Goal: Check status

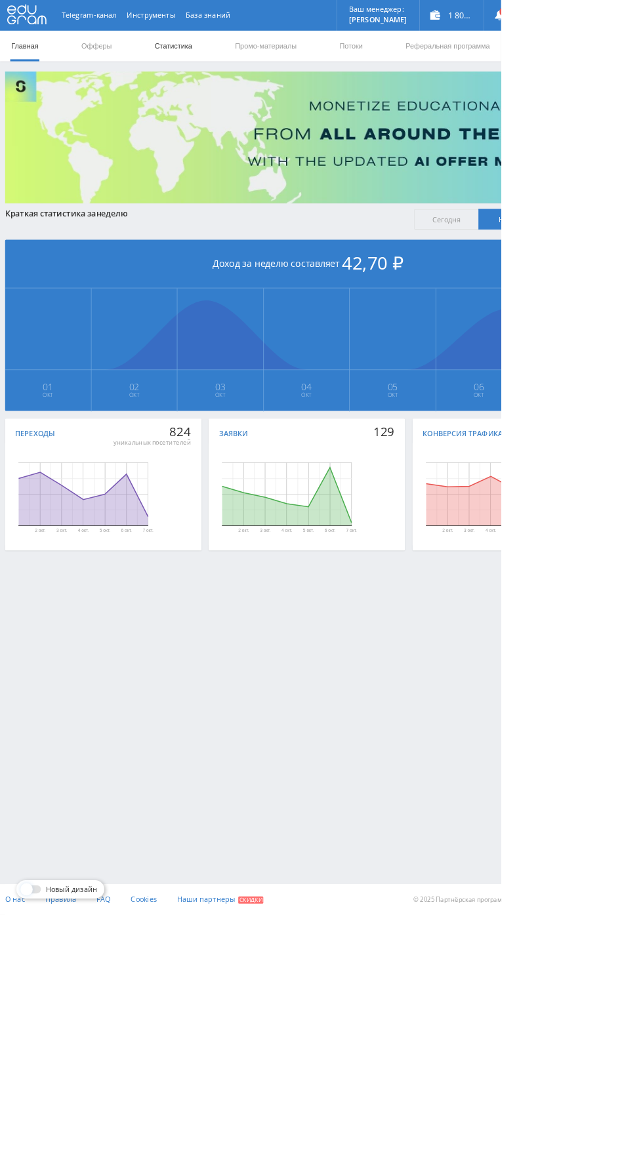
click at [238, 60] on link "Статистика" at bounding box center [222, 58] width 51 height 39
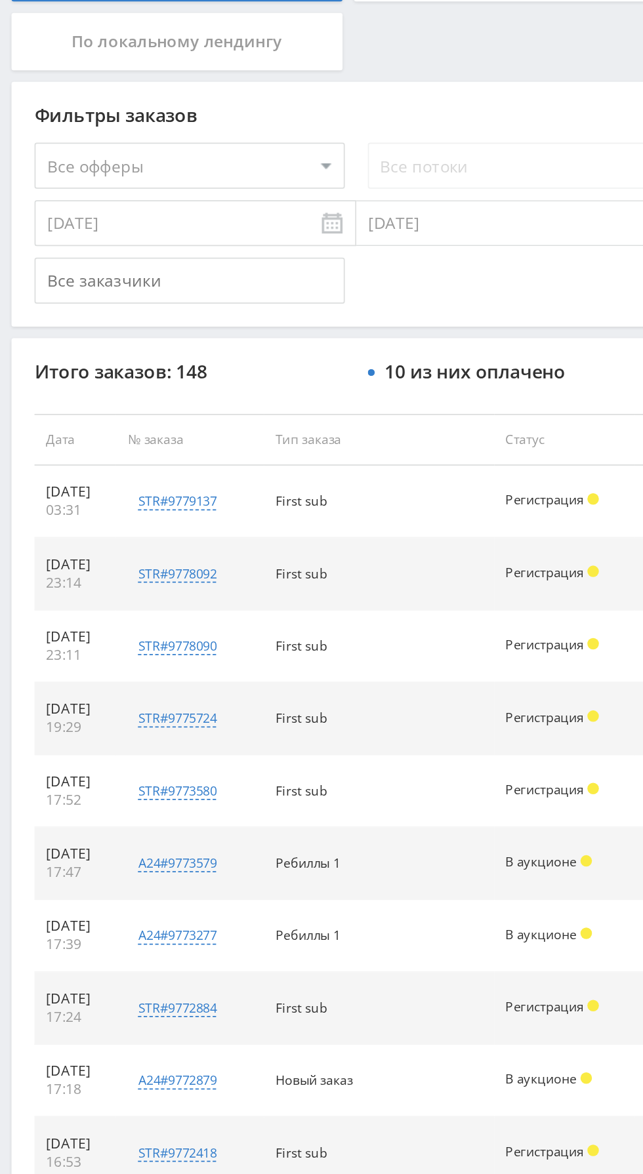
click at [138, 397] on select "Все офферы MyStylus MyStylus - Revshare Кэмп Studybay Автор24 Studybay [GEOGRAP…" at bounding box center [108, 395] width 177 height 26
select select "1"
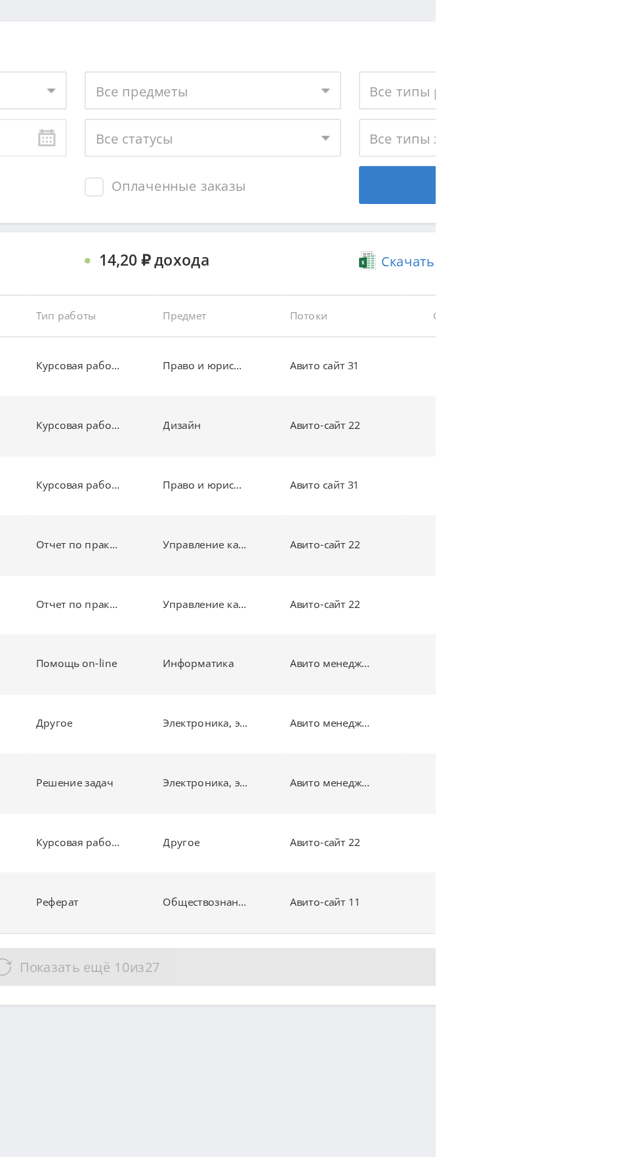
click at [489, 1000] on button "Показать ещё 10 из 27" at bounding box center [394, 1003] width 748 height 26
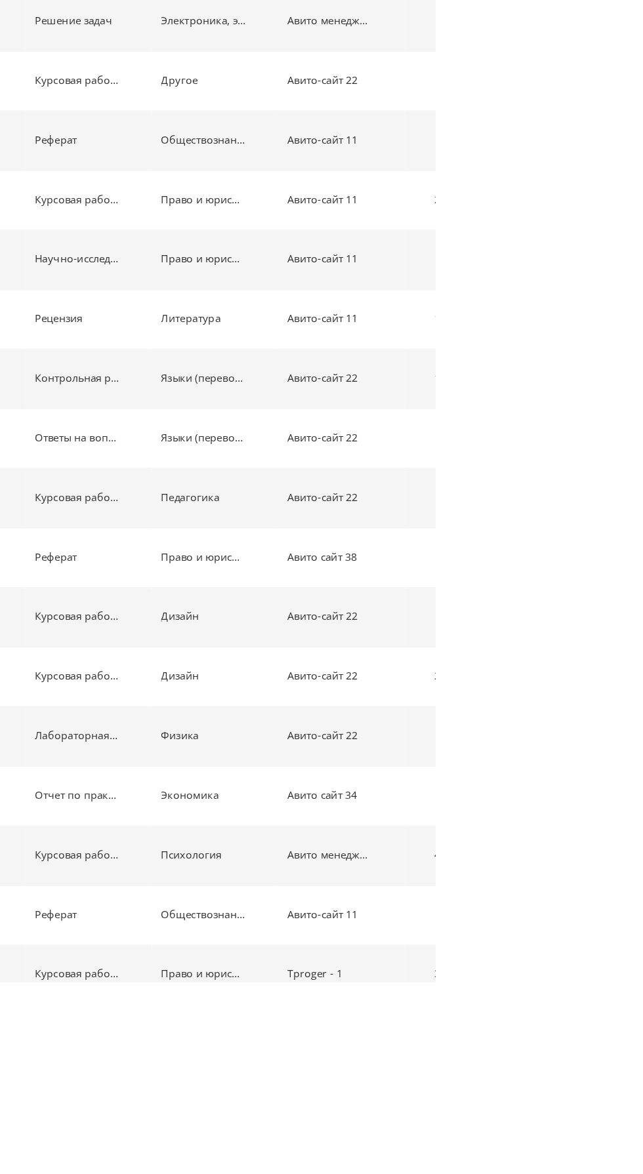
scroll to position [368, 0]
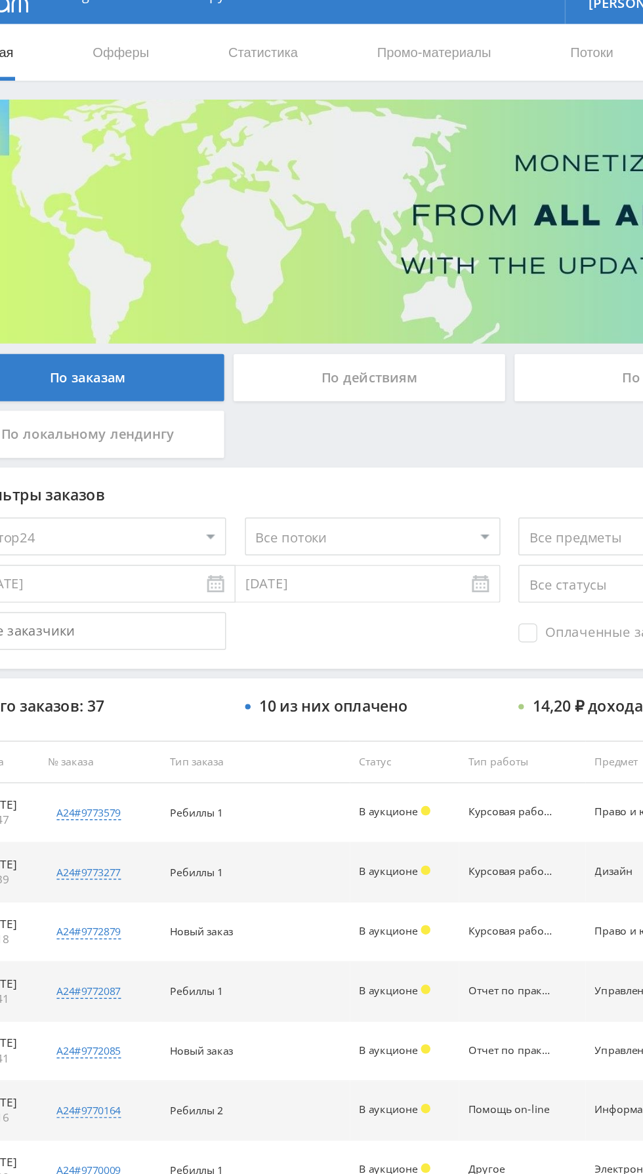
scroll to position [0, 0]
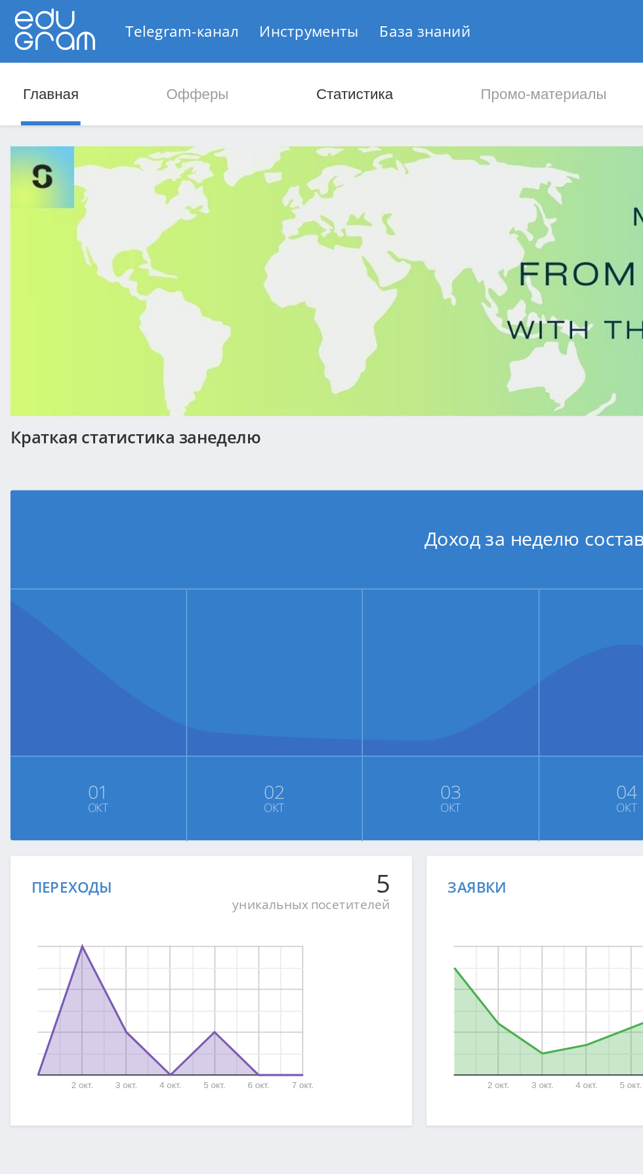
click at [215, 51] on link "Статистика" at bounding box center [222, 58] width 51 height 39
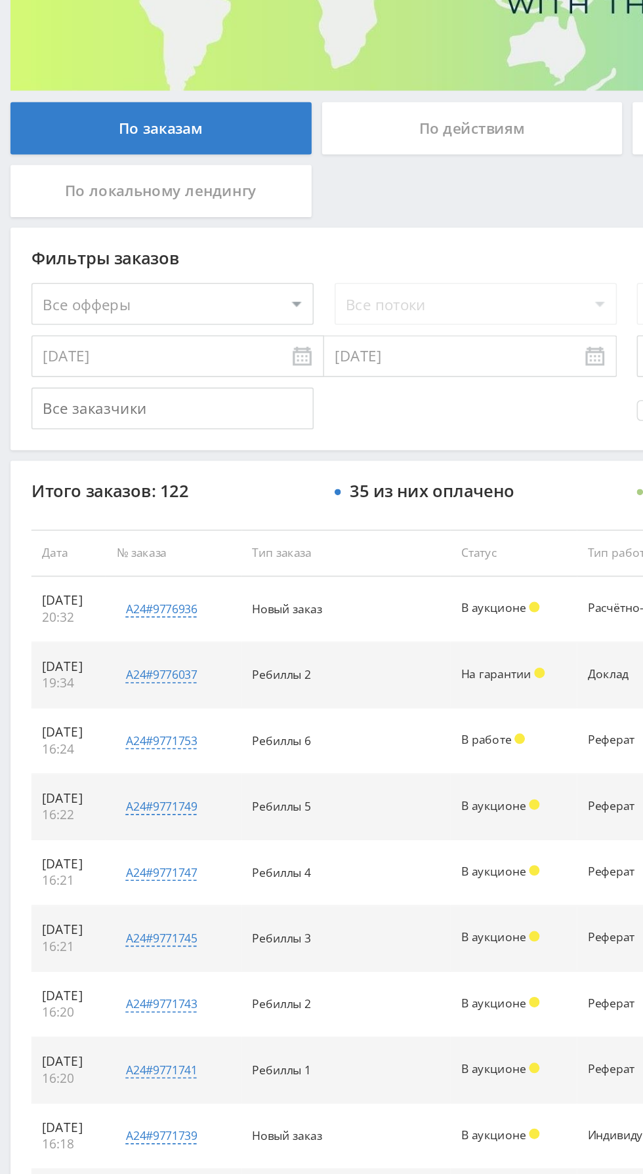
click at [161, 399] on select "Все офферы MyStylus MyStylus - Revshare Кэмп Studybay Автор24 Studybay [GEOGRAP…" at bounding box center [108, 395] width 177 height 26
select select "1"
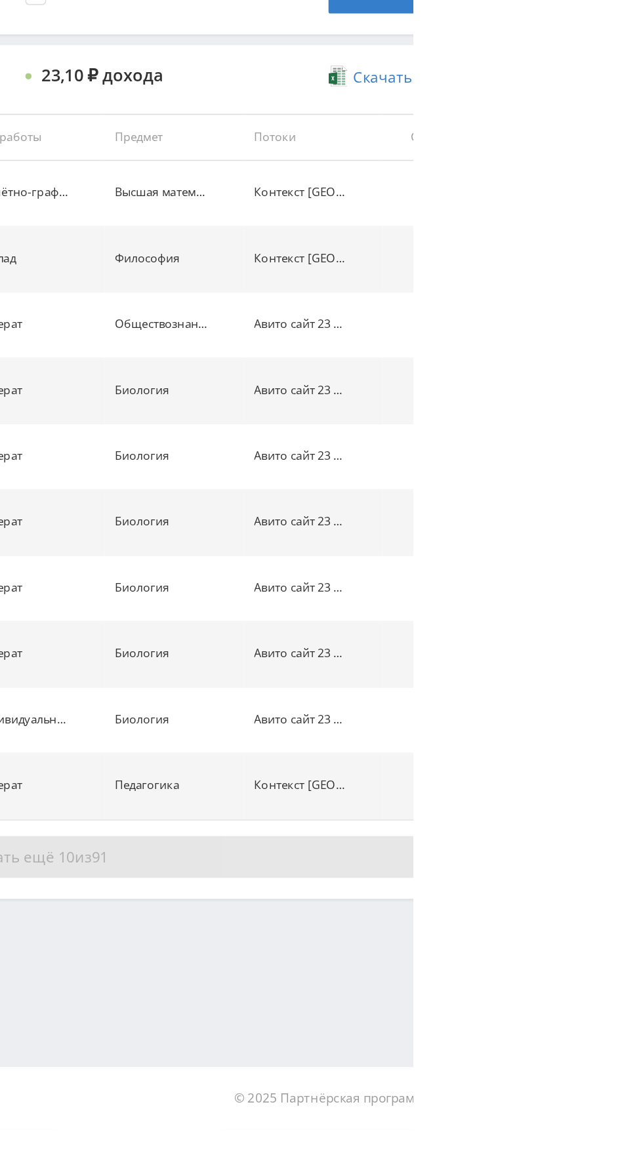
click at [572, 1003] on button "Показать ещё 10 из 91" at bounding box center [394, 1003] width 748 height 26
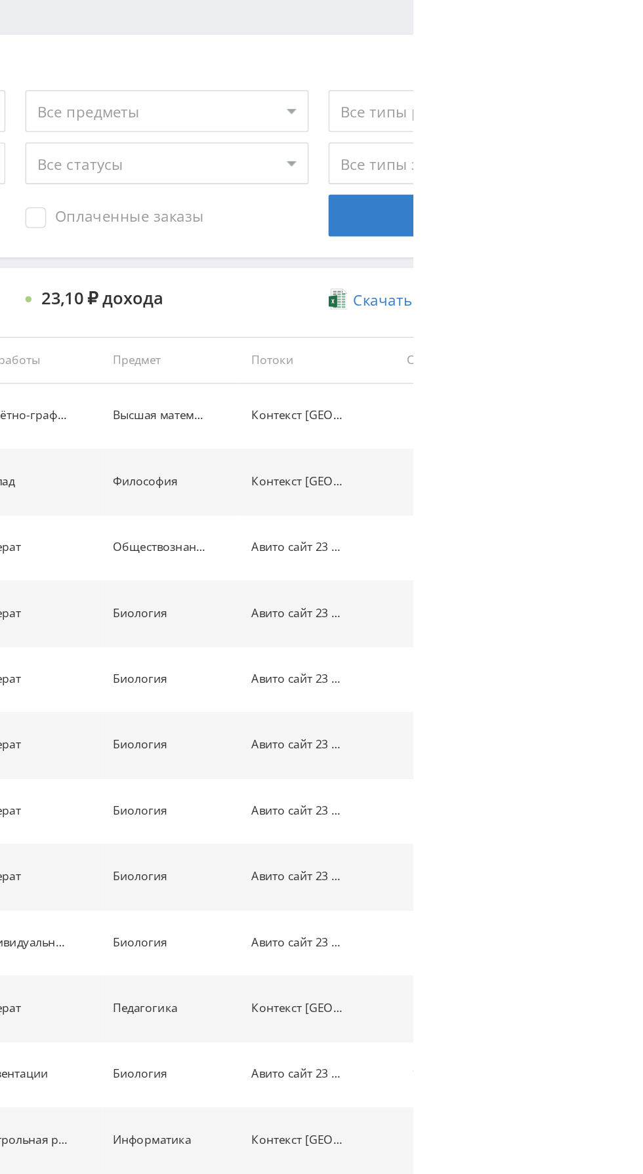
scroll to position [325, 0]
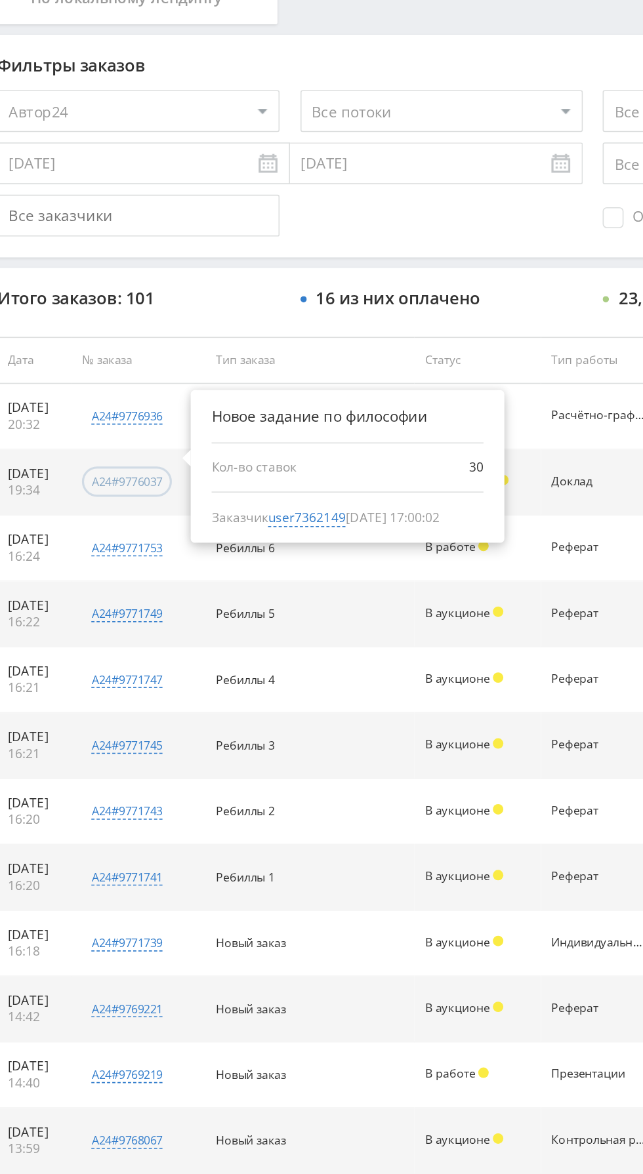
click at [111, 299] on div "a24#9776037" at bounding box center [101, 302] width 45 height 10
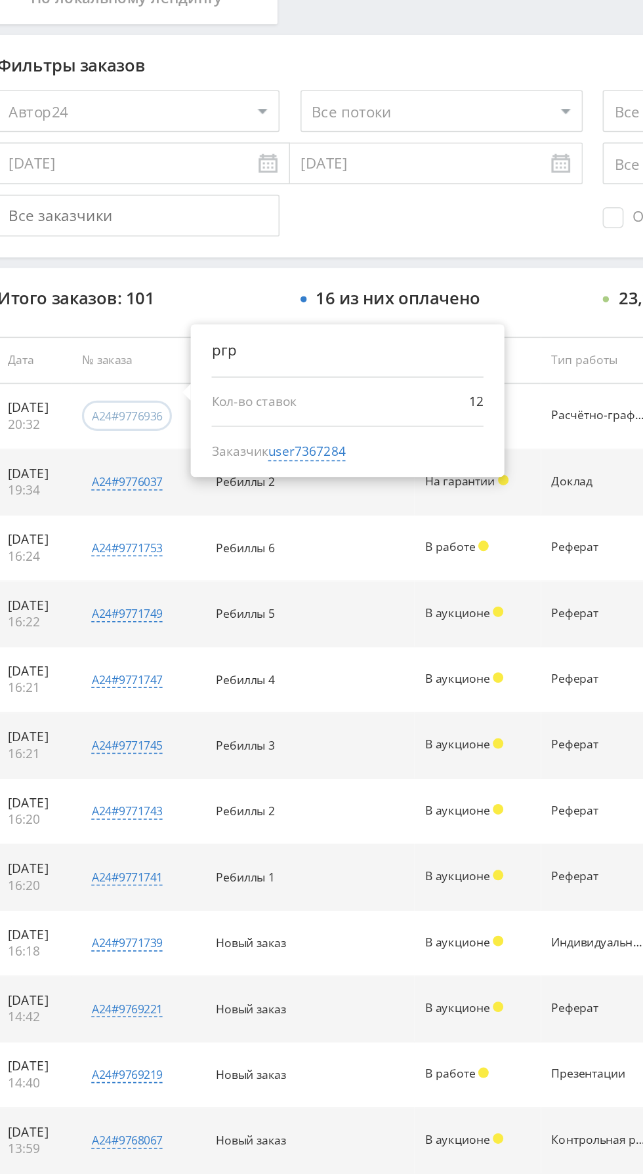
click at [116, 260] on div "a24#9776936" at bounding box center [101, 261] width 45 height 10
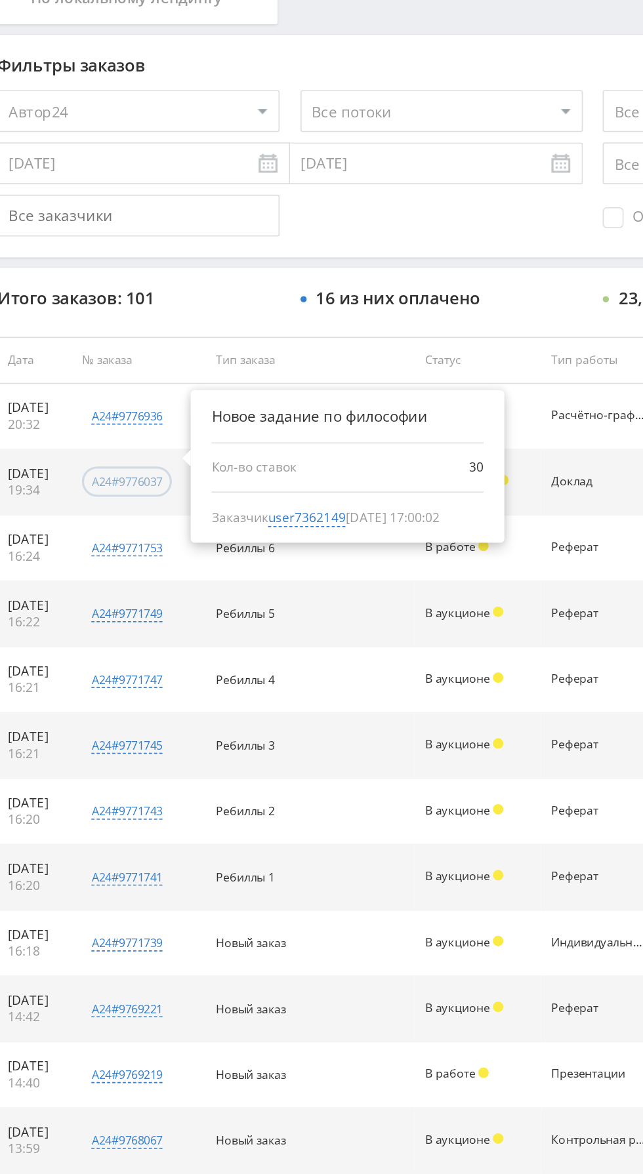
click at [109, 304] on div "a24#9776037" at bounding box center [101, 302] width 45 height 10
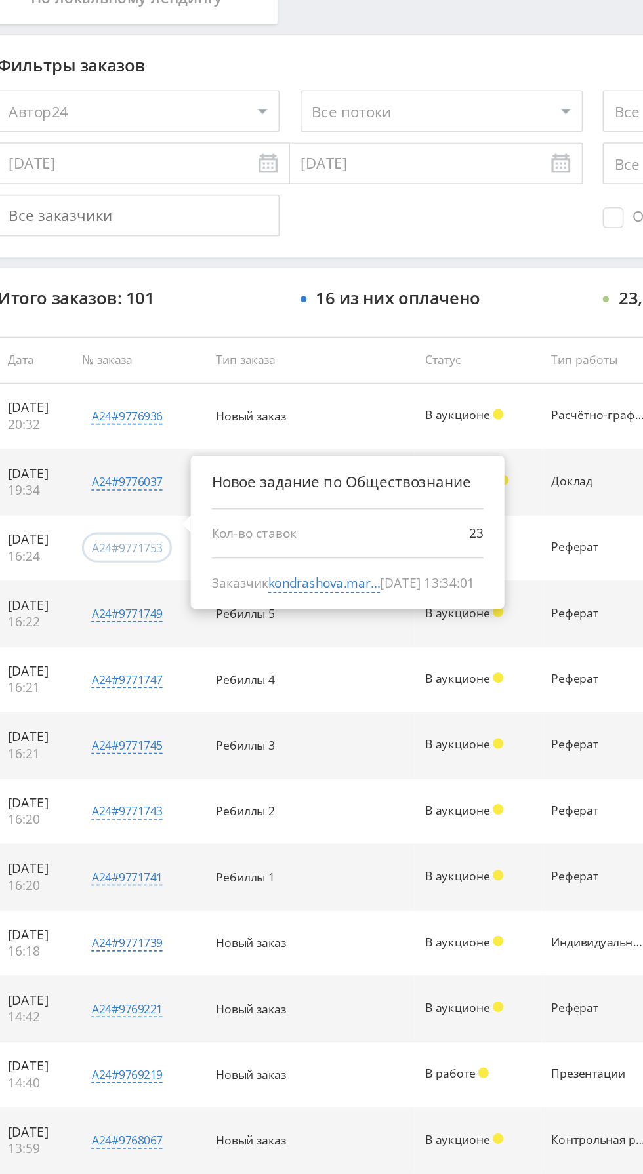
click at [123, 339] on div "a24#9771753" at bounding box center [101, 344] width 45 height 10
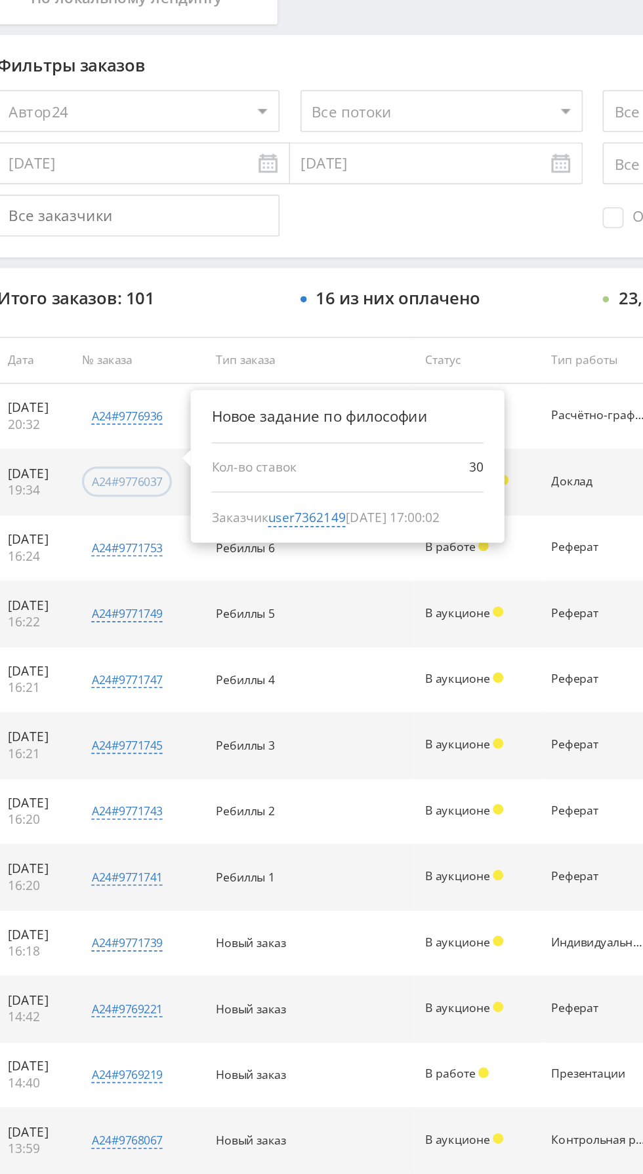
click at [114, 303] on div "a24#9776037" at bounding box center [101, 302] width 45 height 10
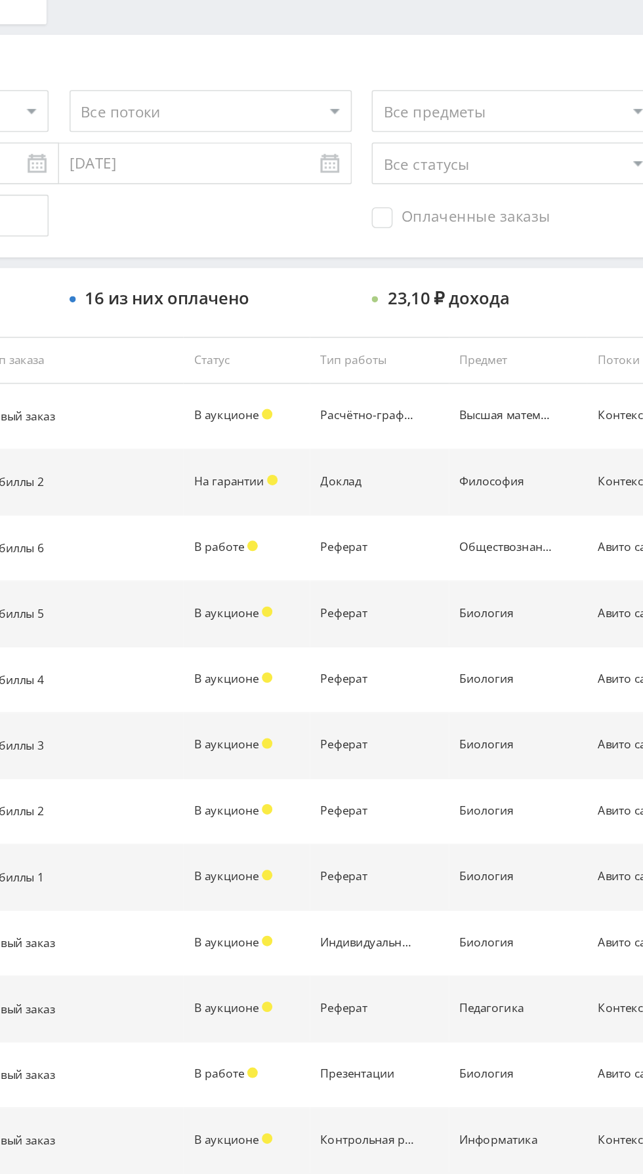
click at [486, 303] on div "Философия" at bounding box center [484, 302] width 59 height 9
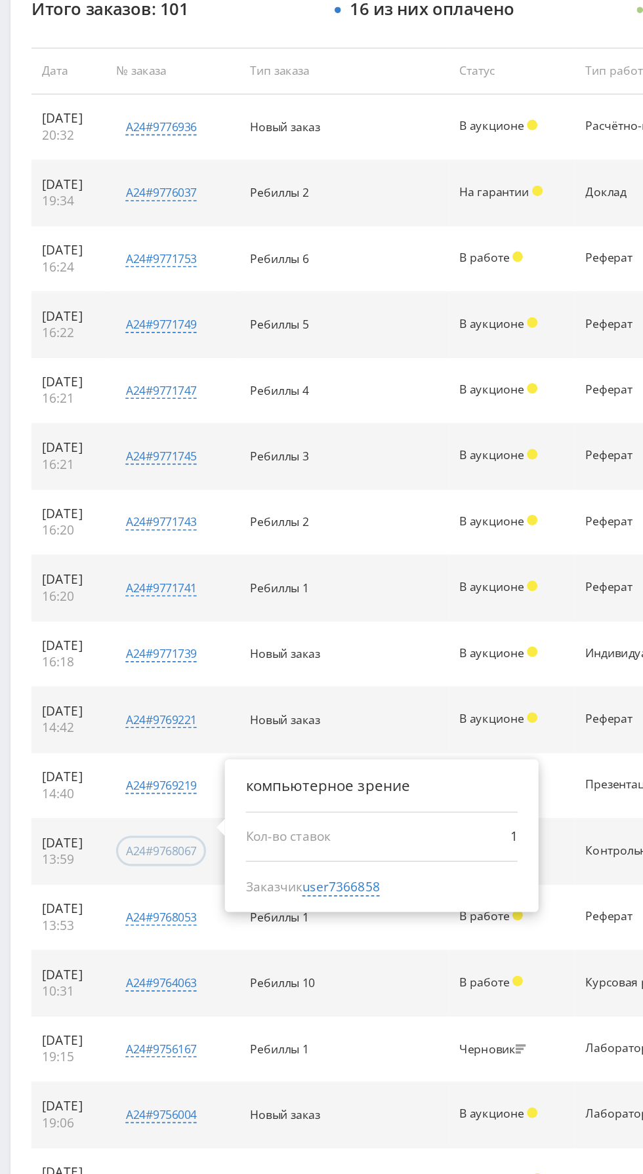
click at [121, 715] on div "a24#9768067" at bounding box center [101, 716] width 45 height 10
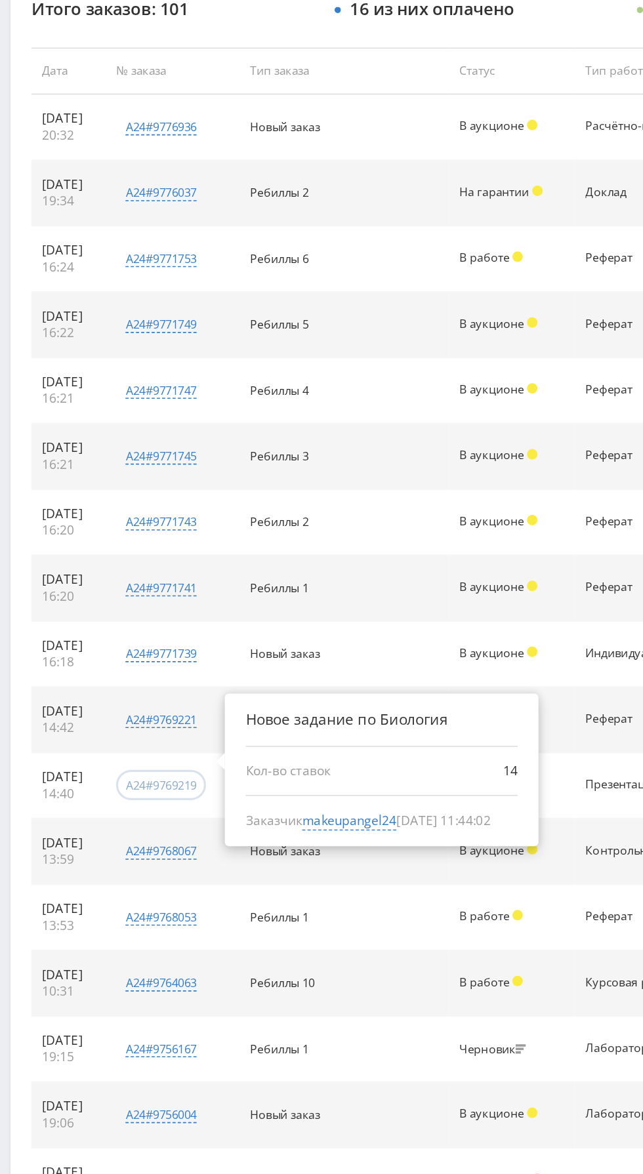
click at [121, 673] on div "a24#9769219" at bounding box center [101, 674] width 45 height 10
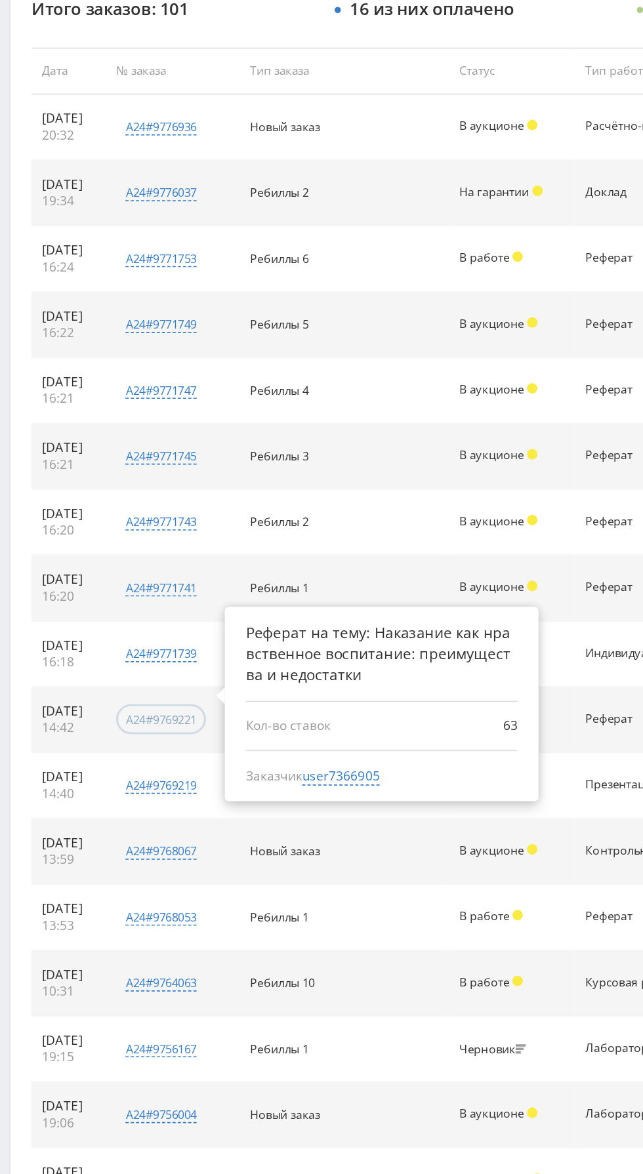
click at [123, 634] on div "a24#9769221" at bounding box center [101, 633] width 45 height 10
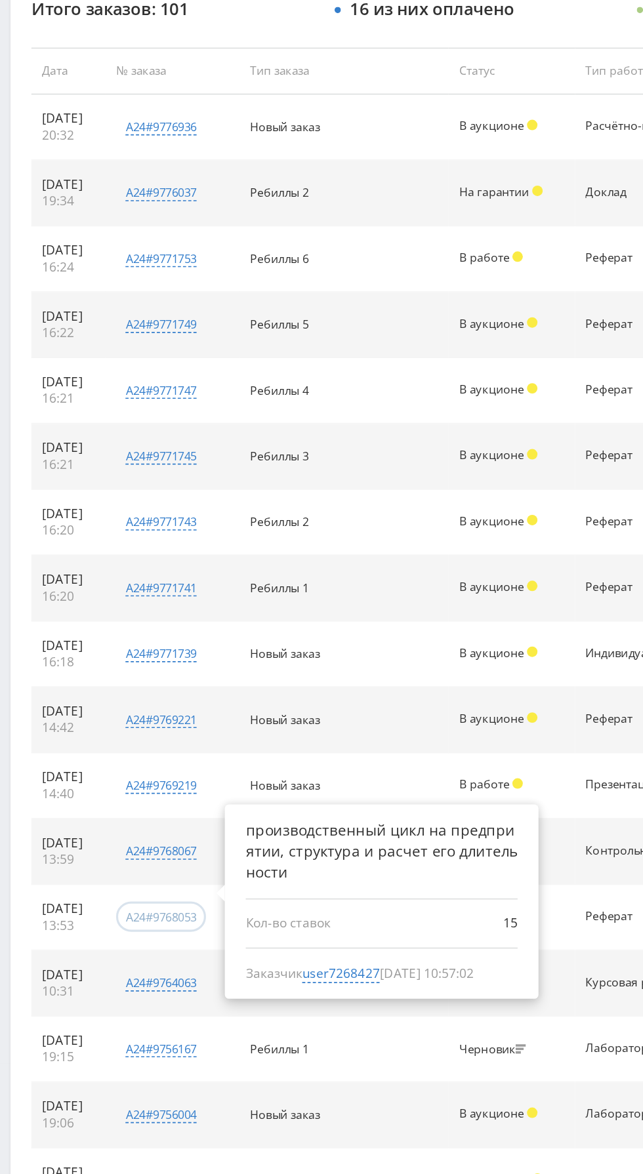
click at [123, 755] on div "a24#9768053" at bounding box center [101, 757] width 45 height 10
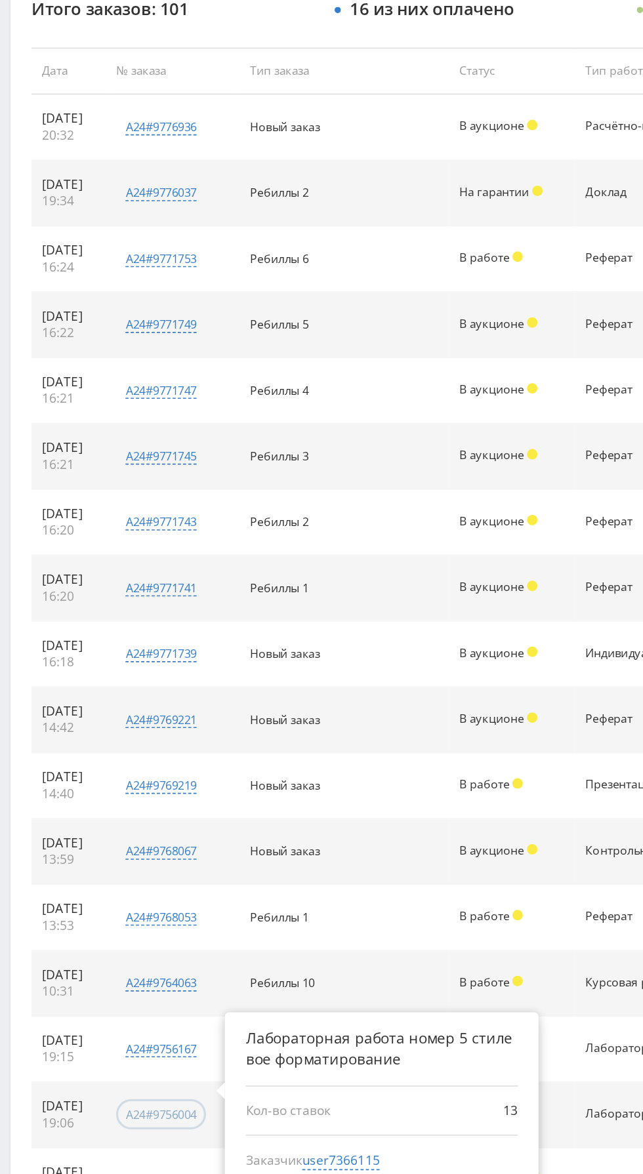
click at [114, 877] on div "a24#9756004" at bounding box center [101, 881] width 45 height 10
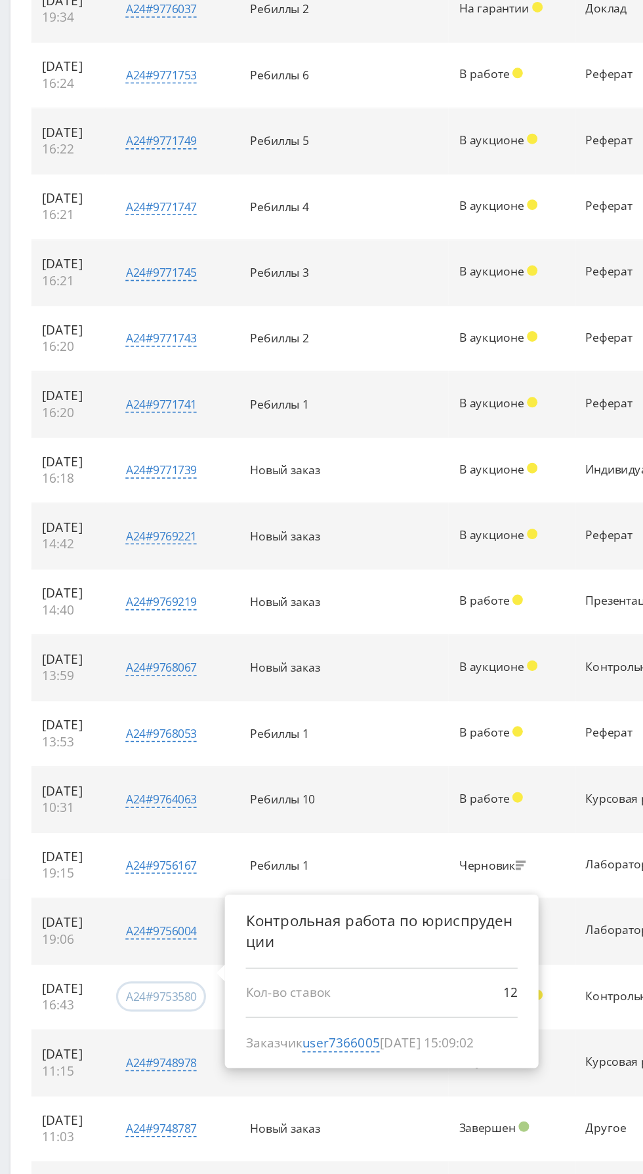
click at [111, 922] on div "a24#9753580" at bounding box center [101, 922] width 45 height 10
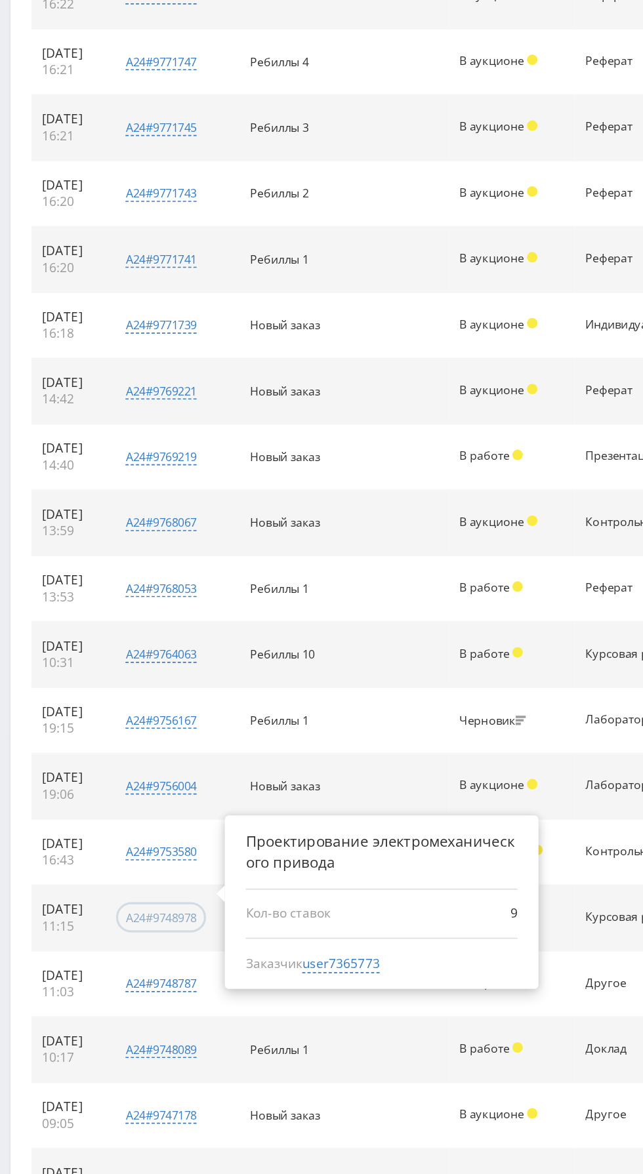
click at [114, 963] on div "a24#9748978" at bounding box center [101, 964] width 45 height 10
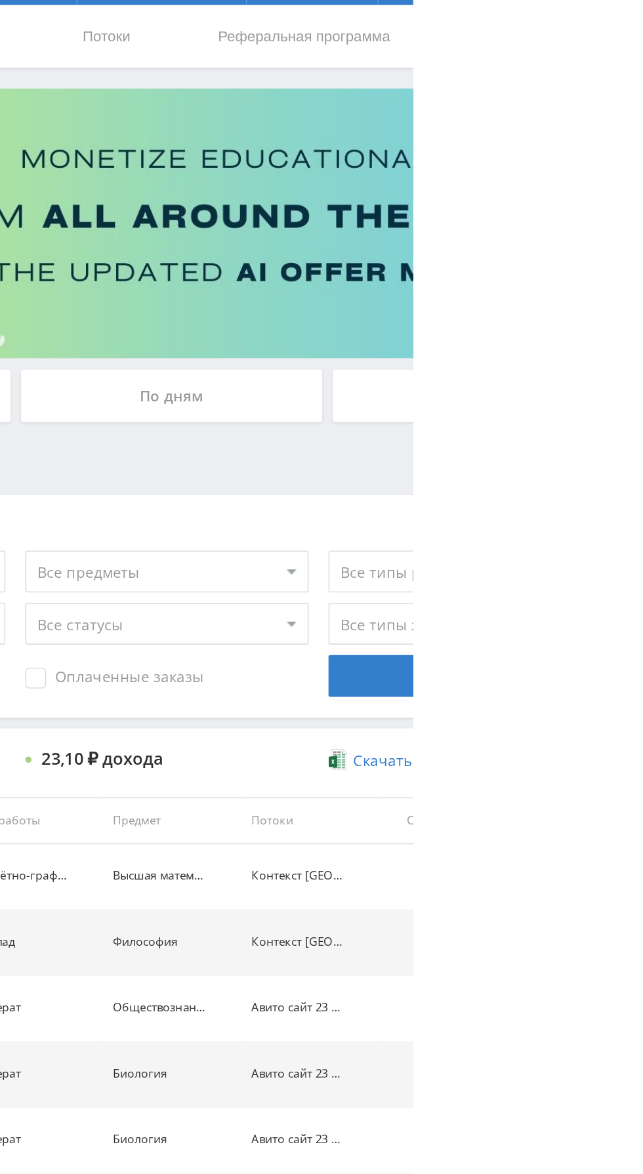
scroll to position [0, 0]
